Goal: Task Accomplishment & Management: Manage account settings

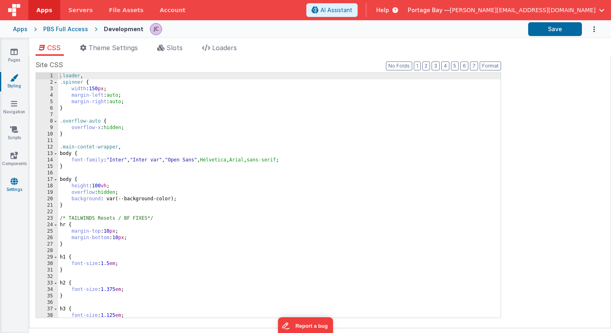
click at [17, 183] on icon at bounding box center [14, 181] width 7 height 8
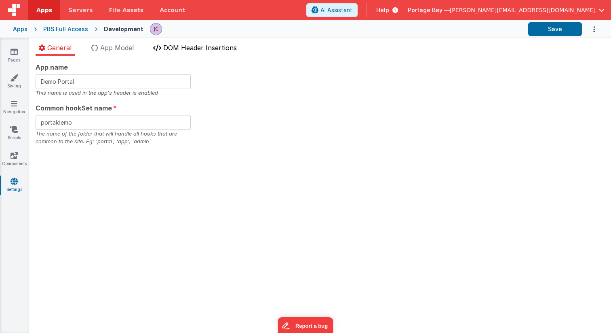
click at [202, 46] on span "DOM Header Insertions" at bounding box center [200, 48] width 74 height 8
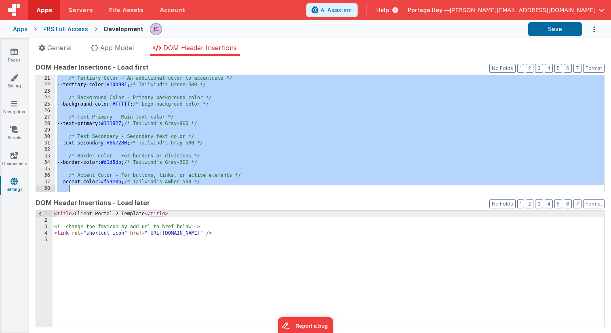
scroll to position [200, 0]
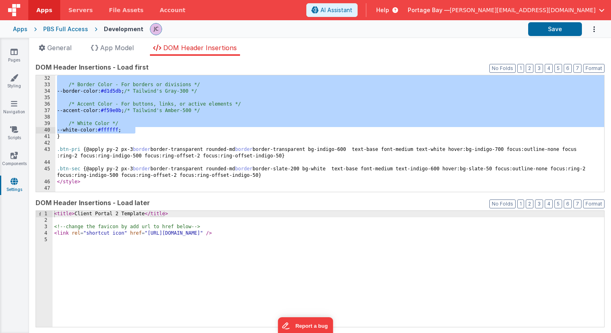
drag, startPoint x: 68, startPoint y: 115, endPoint x: 161, endPoint y: 131, distance: 94.3
click at [161, 131] on div "/* Border Color - For borders or divisions */ --border-color: #d1d5db ; /* Tail…" at bounding box center [329, 139] width 549 height 129
click at [15, 81] on link "Styling" at bounding box center [14, 82] width 29 height 16
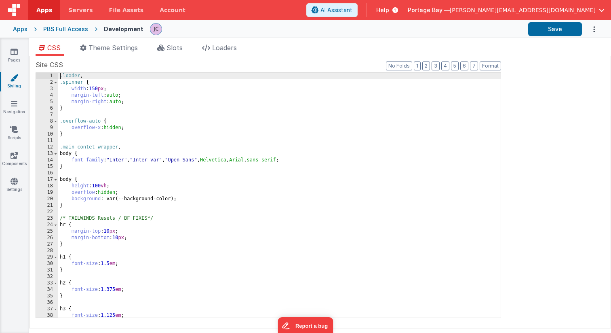
click at [59, 76] on div ".loader , .spinner { width : 150 px ; margin-left : auto ; margin-right : auto …" at bounding box center [279, 201] width 442 height 257
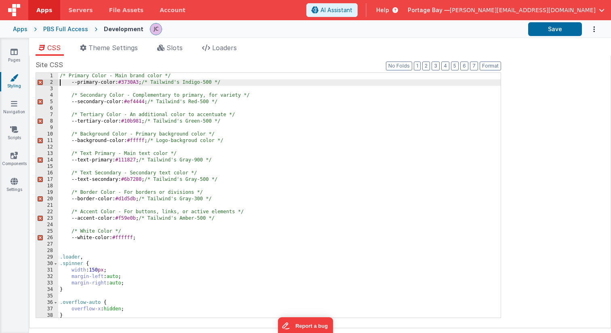
click at [60, 82] on div "/* Primary Color - Main brand color */ --primary-color : #3730A3 ; /* Tailwind'…" at bounding box center [279, 201] width 442 height 257
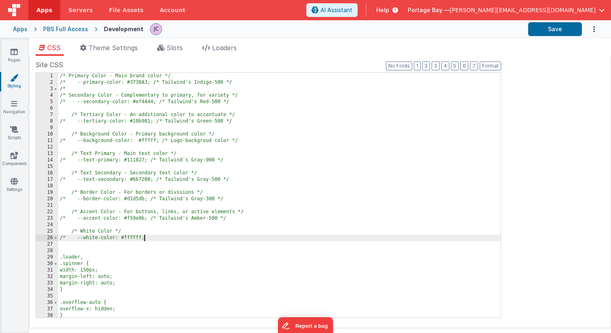
click at [172, 240] on div "/* Primary Color - Main brand color */ /* --primary-color: #3730A3; /* Tailwind…" at bounding box center [279, 201] width 442 height 257
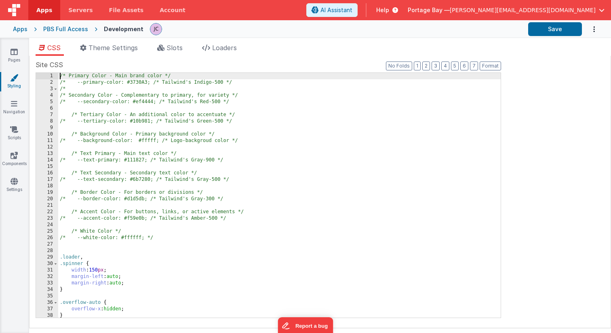
click at [60, 76] on div "/* Primary Color - Main brand color */ /* --primary-color: #3730A3; /* Tailwind…" at bounding box center [279, 201] width 442 height 257
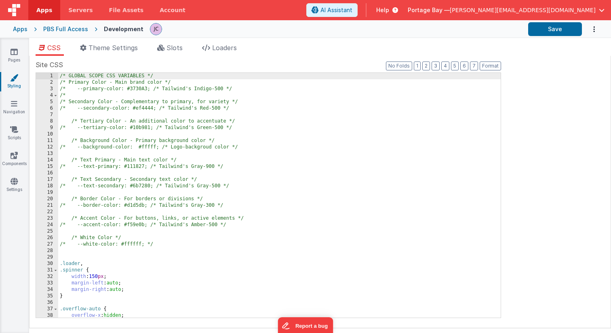
click at [265, 223] on div "/* GLOBAL SCOPE CSS VARIABLES */ /* Primary Color - Main brand color */ /* --pr…" at bounding box center [279, 201] width 442 height 257
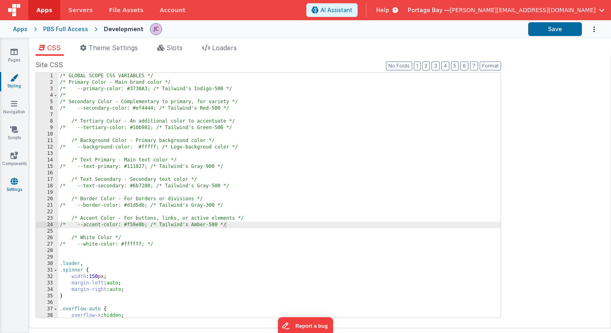
click at [13, 184] on icon at bounding box center [14, 181] width 7 height 8
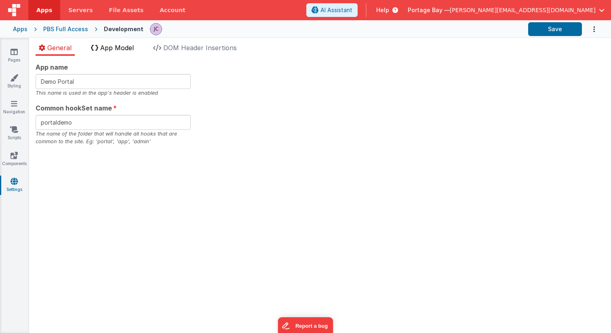
click at [115, 48] on span "App Model" at bounding box center [117, 48] width 34 height 8
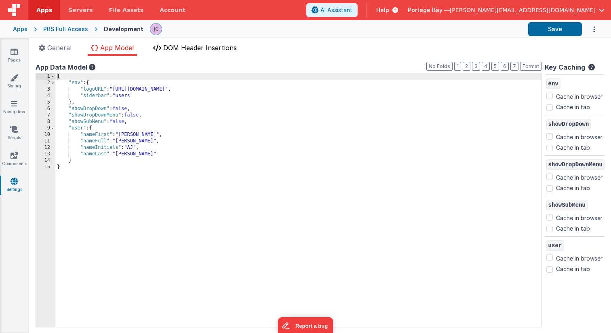
click at [181, 48] on span "DOM Header Insertions" at bounding box center [200, 48] width 74 height 8
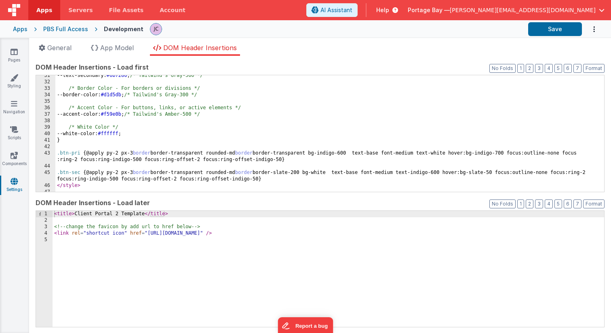
scroll to position [197, 0]
click at [149, 134] on div "--text-secondary: #6b7280 ; /* Tailwind's Gray-500 */ /* Border Color - For bor…" at bounding box center [329, 136] width 549 height 129
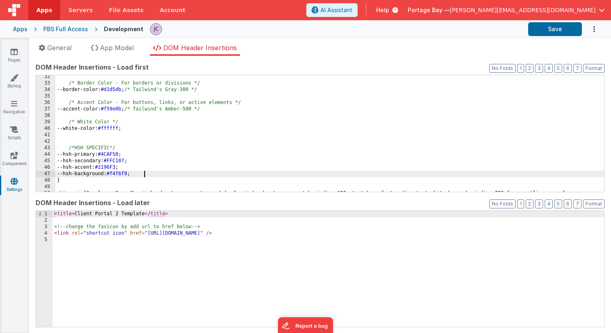
scroll to position [246, 0]
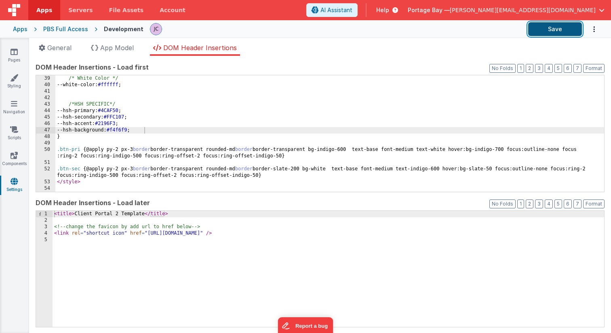
click at [541, 27] on button "Save" at bounding box center [555, 29] width 54 height 14
click at [137, 106] on div "/* White Color */ --white-color: #ffffff ; /*HSH SPECIFIC*/ --hsh-primary: #4CA…" at bounding box center [329, 139] width 549 height 129
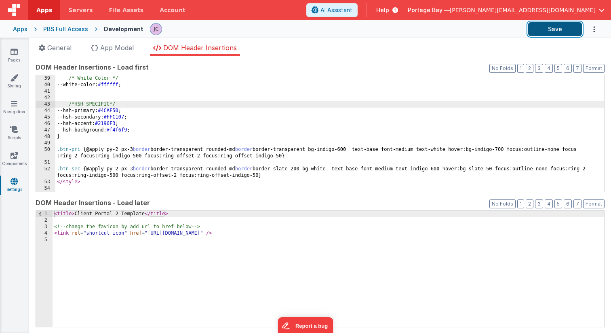
click at [552, 28] on button "Save" at bounding box center [555, 29] width 54 height 14
click at [12, 81] on icon at bounding box center [14, 78] width 8 height 8
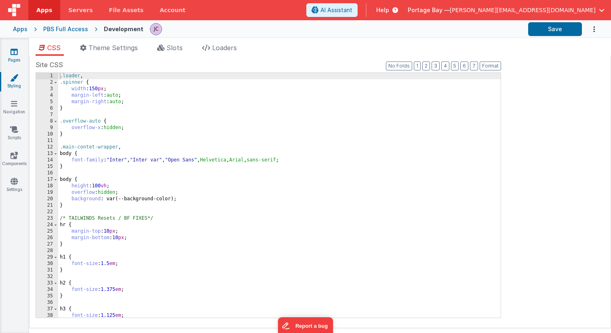
click at [14, 51] on icon at bounding box center [14, 52] width 7 height 8
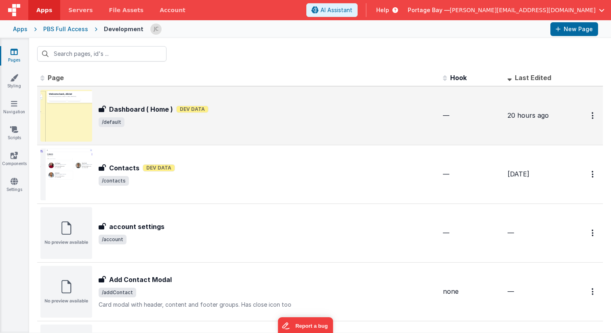
click at [279, 112] on div "Dashboard ( Home ) Dev Data" at bounding box center [268, 109] width 338 height 10
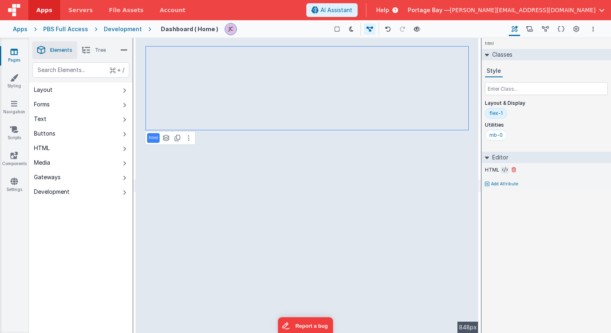
click at [503, 168] on icon at bounding box center [505, 169] width 6 height 6
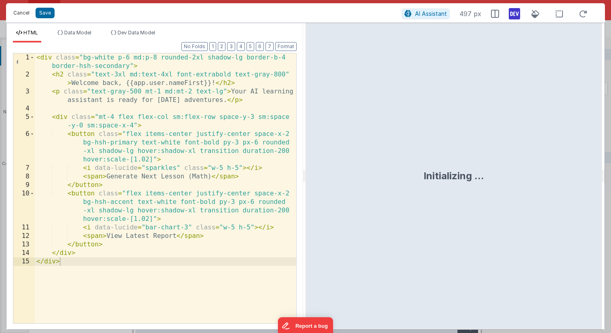
click at [23, 11] on button "Cancel" at bounding box center [21, 12] width 24 height 11
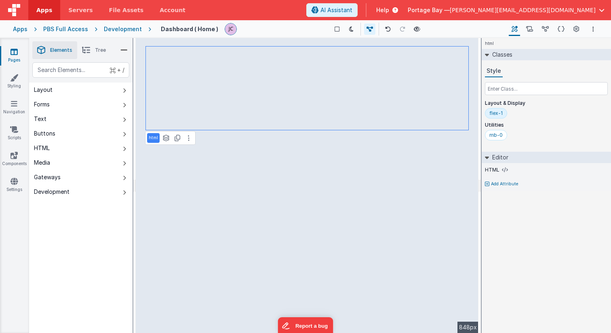
click at [36, 9] on link "Apps" at bounding box center [44, 10] width 32 height 20
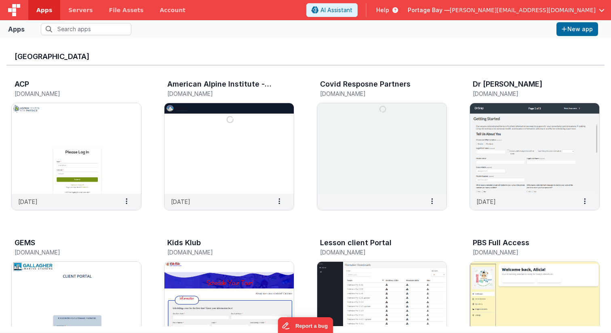
click at [554, 8] on span "[PERSON_NAME][EMAIL_ADDRESS][DOMAIN_NAME]" at bounding box center [523, 10] width 146 height 8
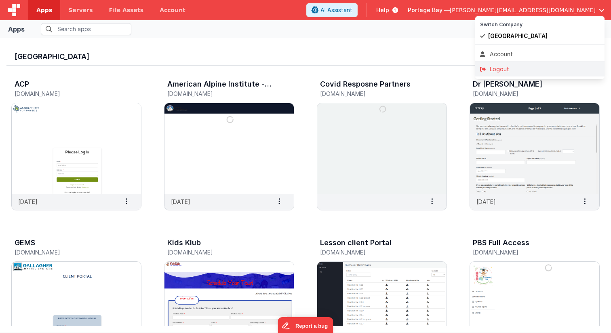
click at [506, 71] on div "Logout" at bounding box center [540, 69] width 120 height 8
